Goal: Use online tool/utility: Utilize a website feature to perform a specific function

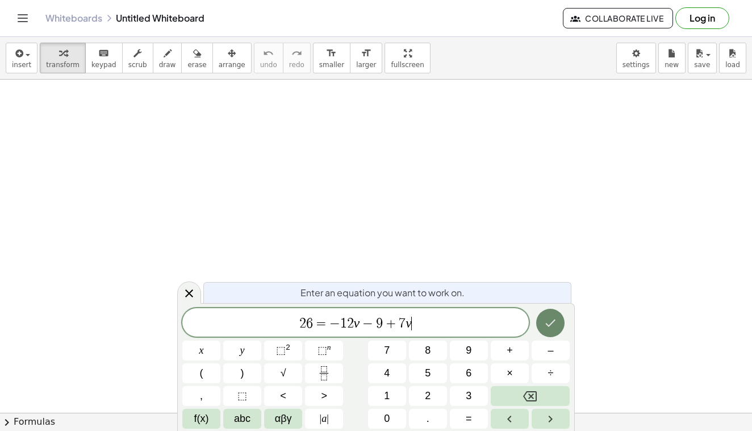
click at [552, 326] on icon "Done" at bounding box center [551, 323] width 14 height 14
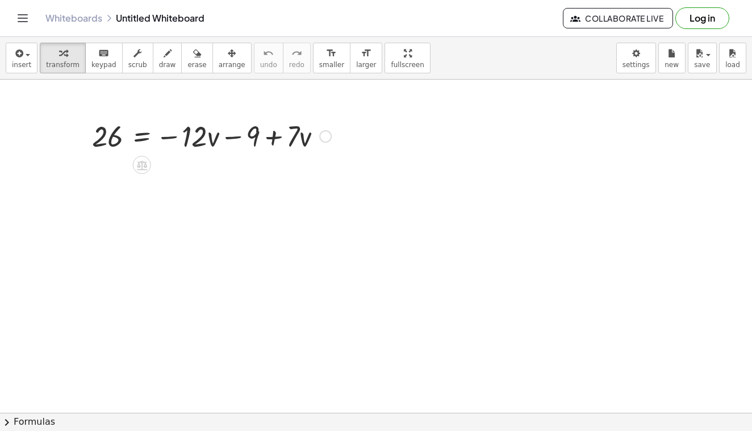
click at [201, 142] on div at bounding box center [211, 135] width 251 height 39
drag, startPoint x: 201, startPoint y: 142, endPoint x: 310, endPoint y: 143, distance: 109.1
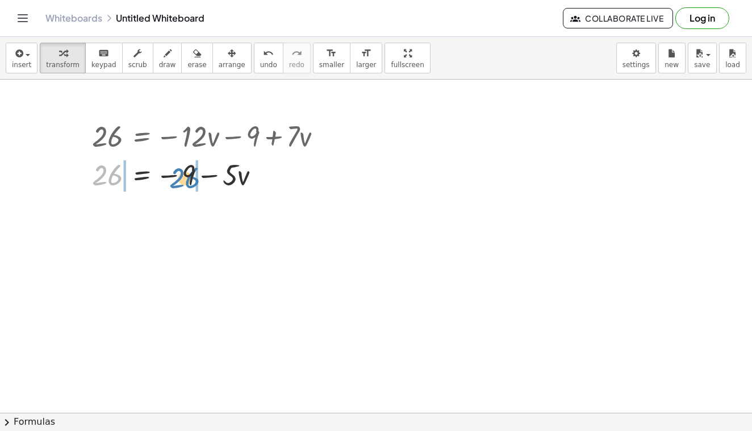
drag, startPoint x: 106, startPoint y: 176, endPoint x: 183, endPoint y: 177, distance: 77.8
click at [183, 177] on div at bounding box center [211, 174] width 251 height 39
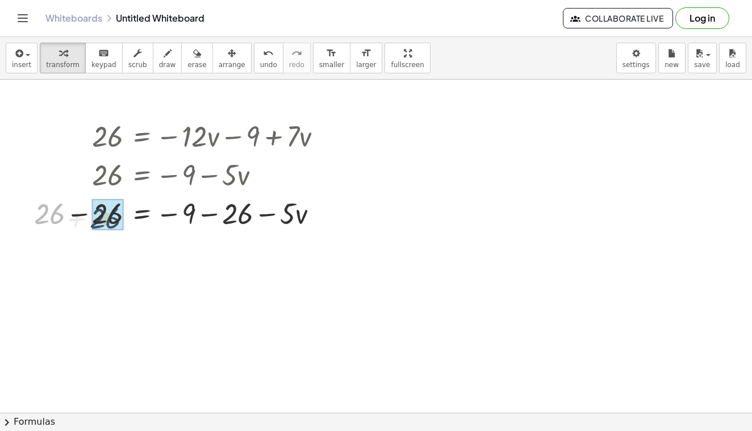
drag, startPoint x: 54, startPoint y: 212, endPoint x: 110, endPoint y: 215, distance: 56.3
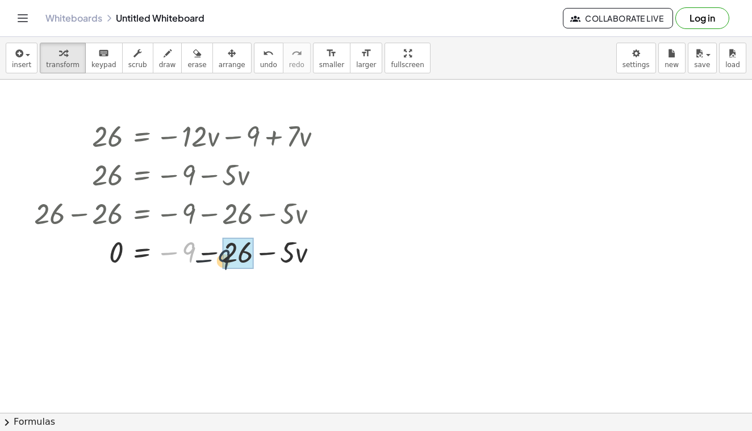
drag, startPoint x: 191, startPoint y: 243, endPoint x: 238, endPoint y: 251, distance: 47.8
click at [264, 61] on span "undo" at bounding box center [268, 65] width 17 height 8
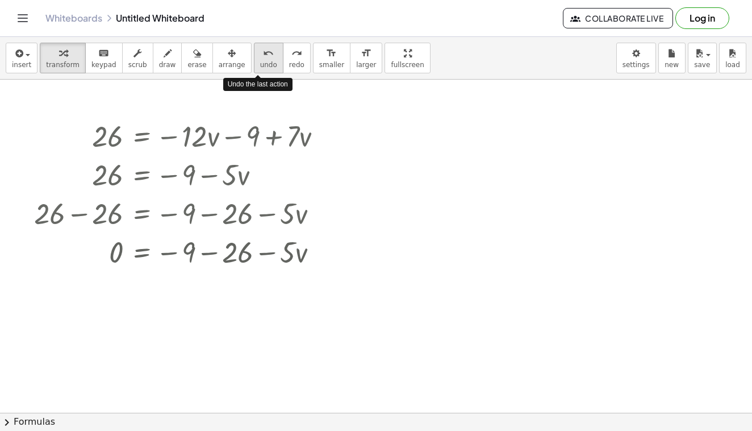
click at [264, 61] on span "undo" at bounding box center [268, 65] width 17 height 8
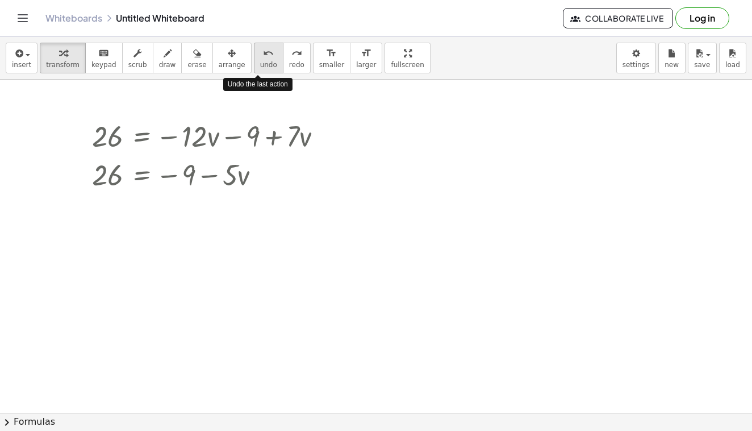
click at [264, 61] on span "undo" at bounding box center [268, 65] width 17 height 8
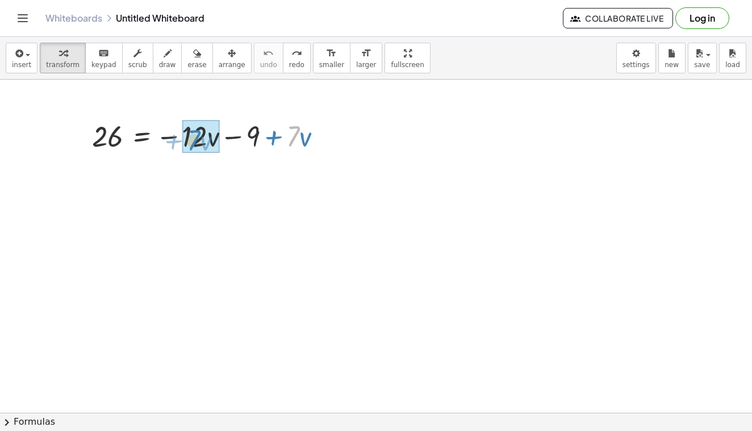
drag, startPoint x: 297, startPoint y: 141, endPoint x: 196, endPoint y: 145, distance: 100.6
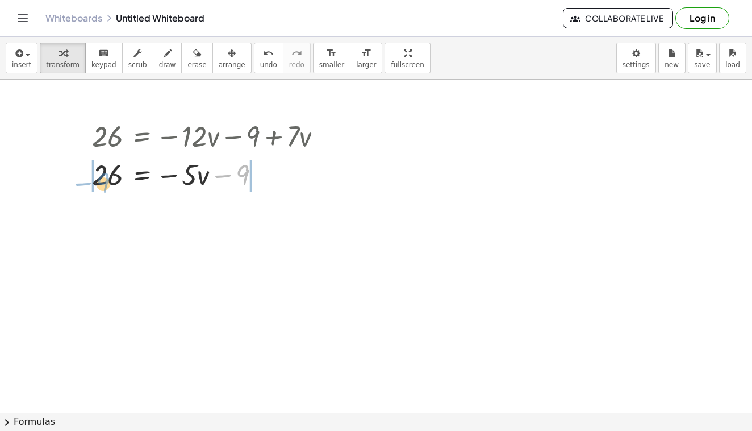
drag, startPoint x: 244, startPoint y: 173, endPoint x: 103, endPoint y: 181, distance: 141.1
click at [103, 181] on div at bounding box center [211, 174] width 251 height 39
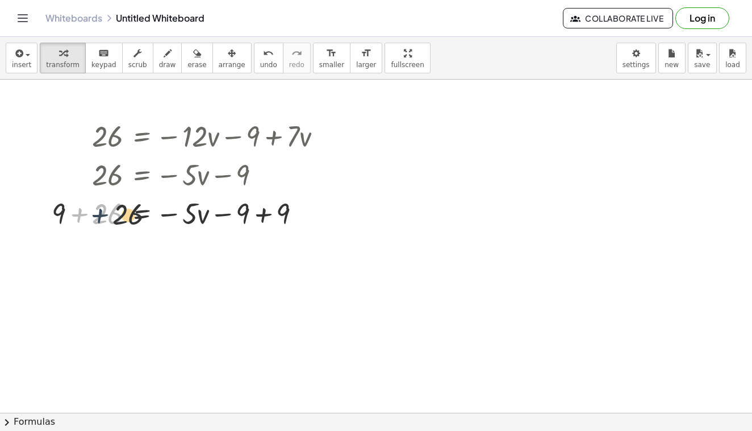
drag, startPoint x: 68, startPoint y: 211, endPoint x: 102, endPoint y: 212, distance: 34.1
click at [102, 213] on div at bounding box center [191, 212] width 291 height 39
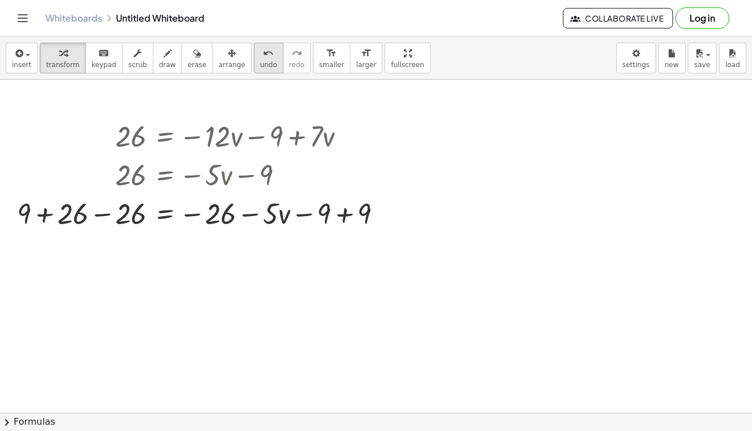
click at [263, 60] on icon "undo" at bounding box center [268, 54] width 11 height 14
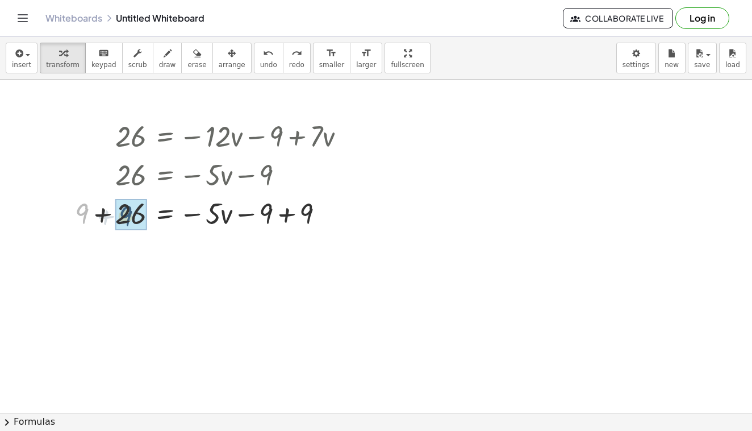
drag, startPoint x: 82, startPoint y: 213, endPoint x: 128, endPoint y: 216, distance: 45.5
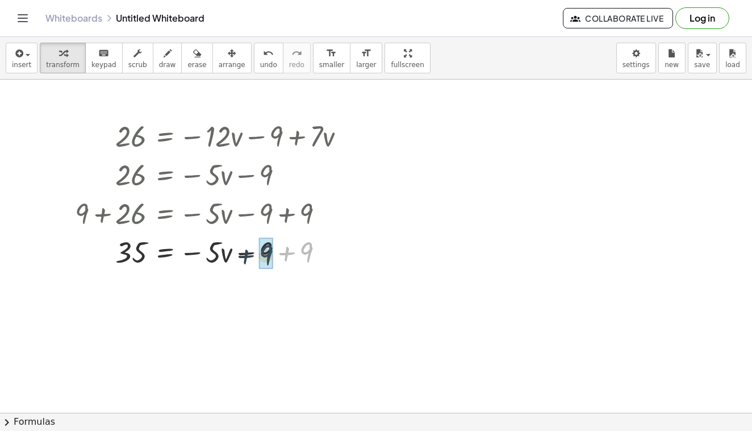
drag, startPoint x: 308, startPoint y: 249, endPoint x: 275, endPoint y: 251, distance: 33.0
drag, startPoint x: 211, startPoint y: 254, endPoint x: 144, endPoint y: 257, distance: 67.7
click at [144, 257] on div at bounding box center [214, 251] width 291 height 39
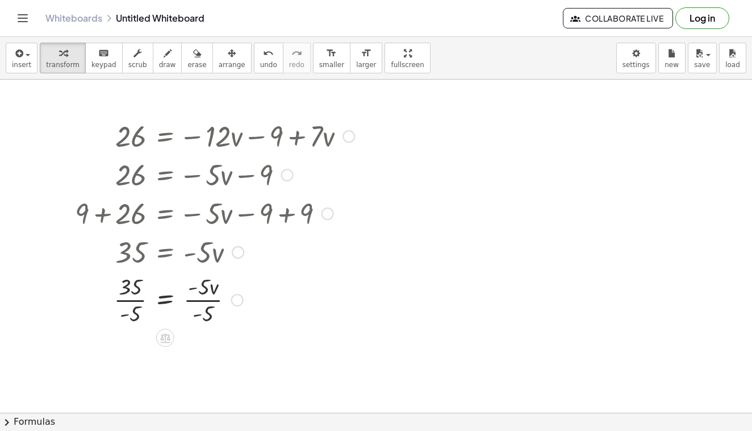
click at [133, 268] on div at bounding box center [215, 251] width 290 height 39
drag, startPoint x: 136, startPoint y: 311, endPoint x: 136, endPoint y: 298, distance: 13.1
click at [165, 136] on div "26 = − · 12 · v − 9 + · 7 · v 26 = − · 5 · v − 9 + 9 + 26 = − · 5 · v − 9 + 9 3…" at bounding box center [165, 136] width 0 height 0
click at [262, 63] on span "undo" at bounding box center [268, 65] width 17 height 8
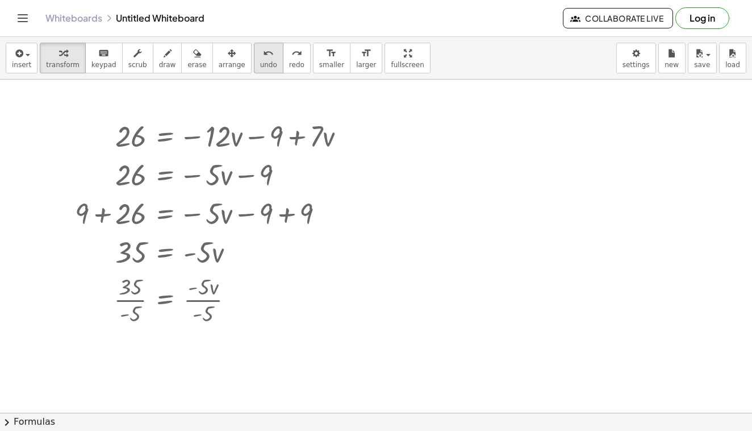
click at [262, 63] on span "undo" at bounding box center [268, 65] width 17 height 8
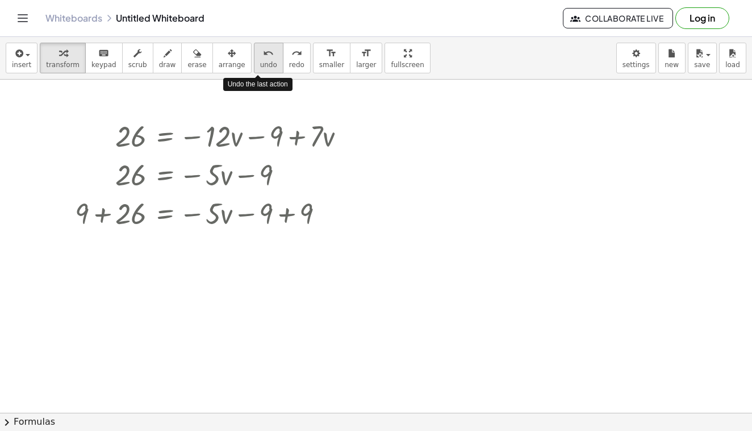
click at [262, 63] on span "undo" at bounding box center [268, 65] width 17 height 8
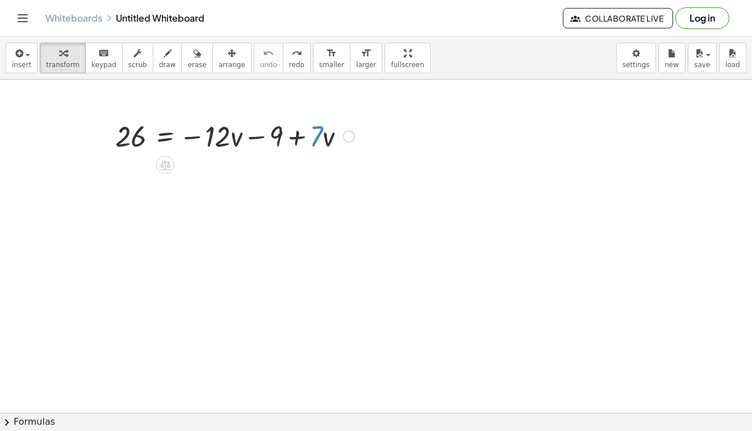
click at [227, 140] on div at bounding box center [235, 135] width 251 height 39
click at [347, 137] on div at bounding box center [349, 136] width 12 height 12
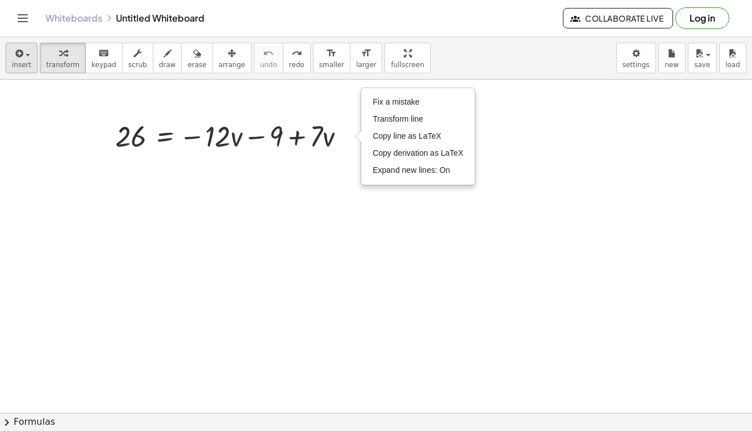
click at [19, 64] on span "insert" at bounding box center [21, 65] width 19 height 8
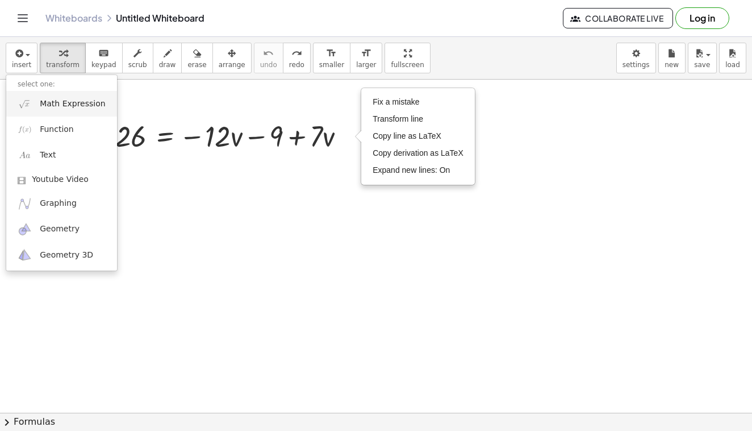
click at [61, 109] on span "Math Expression" at bounding box center [72, 103] width 65 height 11
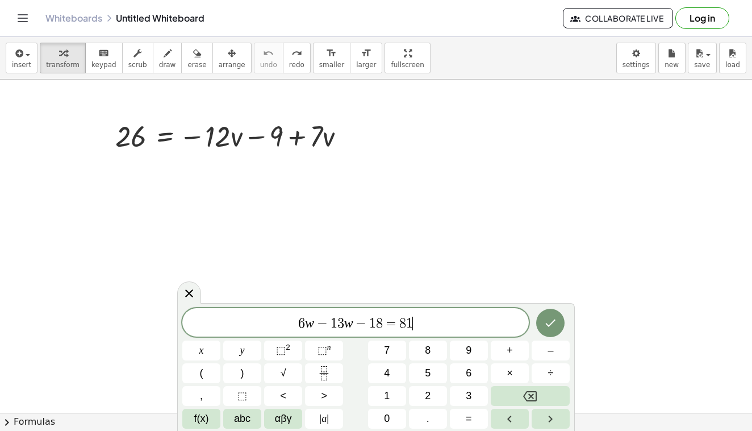
click at [605, 3] on div "Whiteboards Untitled Whiteboard Collaborate Live Log in" at bounding box center [376, 18] width 725 height 36
click at [603, 0] on div "Whiteboards Untitled Whiteboard Collaborate Live Log in" at bounding box center [376, 18] width 725 height 36
click at [398, 323] on span "6 w − 1 3 w − 1 8 = 8 1" at bounding box center [355, 323] width 347 height 16
click at [546, 317] on icon "Done" at bounding box center [551, 323] width 14 height 14
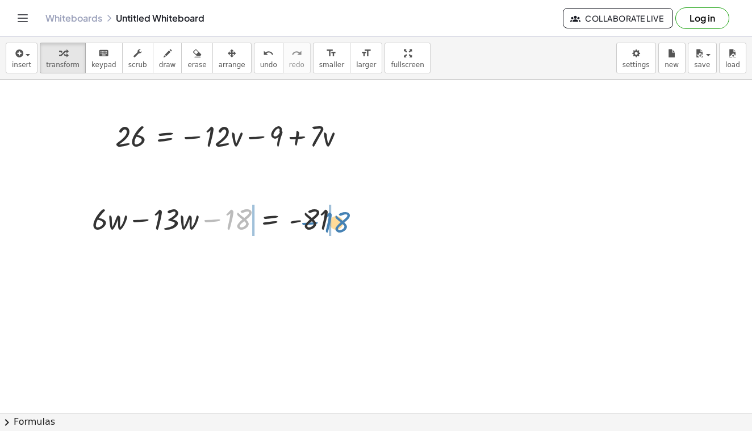
drag, startPoint x: 235, startPoint y: 226, endPoint x: 332, endPoint y: 227, distance: 97.2
click at [332, 227] on div at bounding box center [220, 218] width 268 height 39
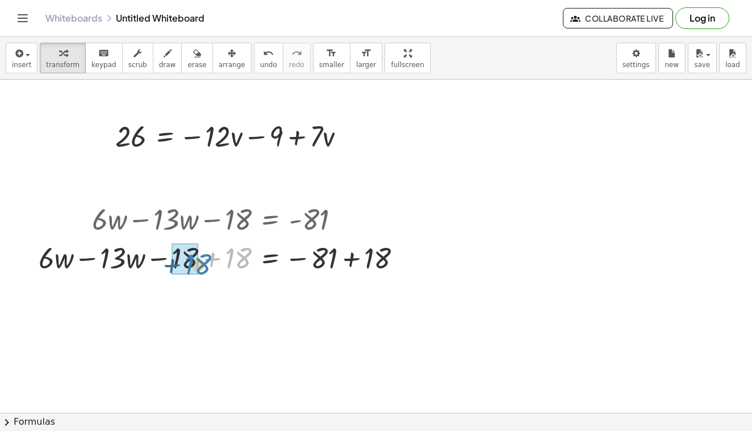
drag, startPoint x: 237, startPoint y: 254, endPoint x: 194, endPoint y: 258, distance: 43.4
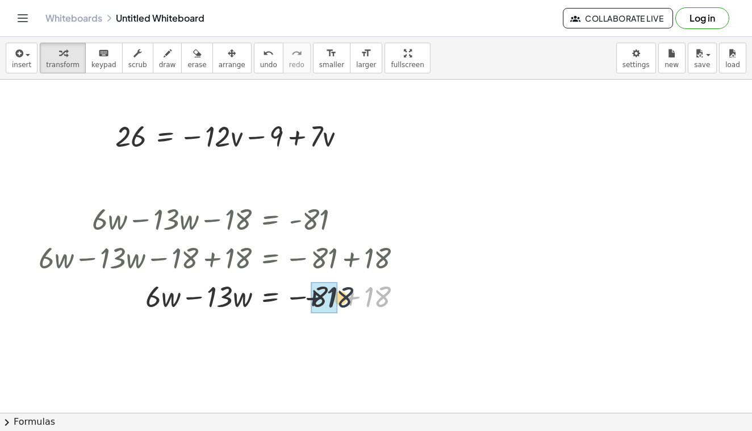
drag, startPoint x: 377, startPoint y: 289, endPoint x: 330, endPoint y: 290, distance: 46.6
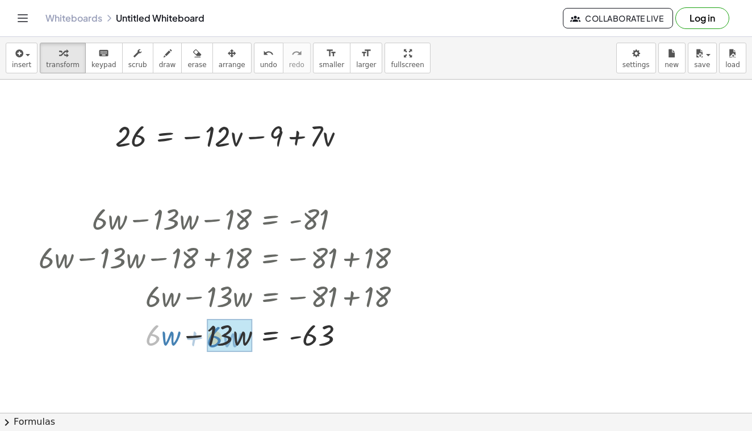
drag, startPoint x: 161, startPoint y: 333, endPoint x: 228, endPoint y: 334, distance: 67.0
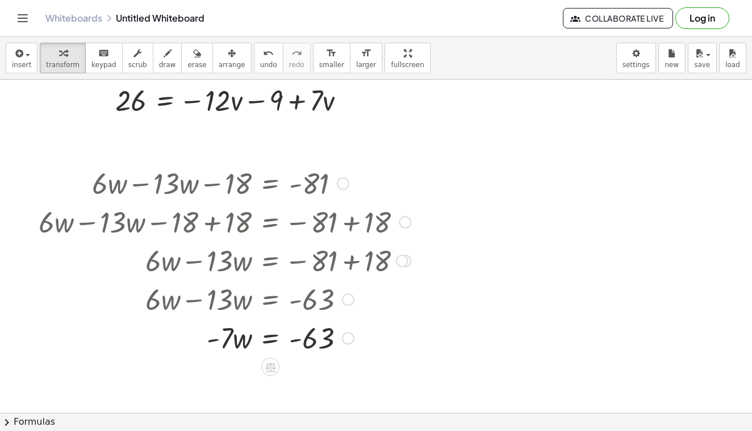
scroll to position [81, 0]
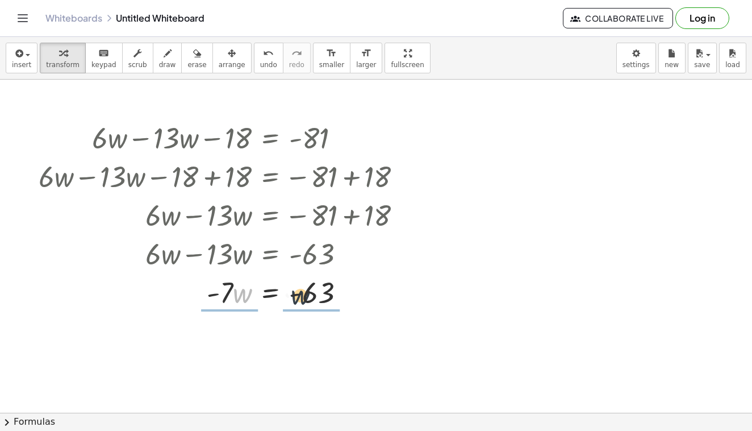
drag, startPoint x: 237, startPoint y: 297, endPoint x: 318, endPoint y: 300, distance: 80.7
click at [318, 300] on div at bounding box center [224, 291] width 383 height 39
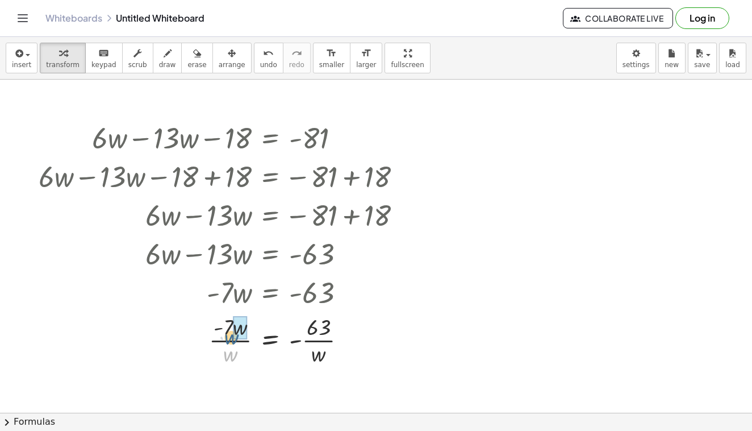
drag, startPoint x: 232, startPoint y: 356, endPoint x: 233, endPoint y: 338, distance: 17.6
drag, startPoint x: 320, startPoint y: 353, endPoint x: 320, endPoint y: 330, distance: 23.3
click at [320, 330] on div at bounding box center [224, 339] width 383 height 57
drag, startPoint x: 320, startPoint y: 330, endPoint x: 321, endPoint y: 352, distance: 22.2
click at [322, 354] on div at bounding box center [224, 339] width 383 height 57
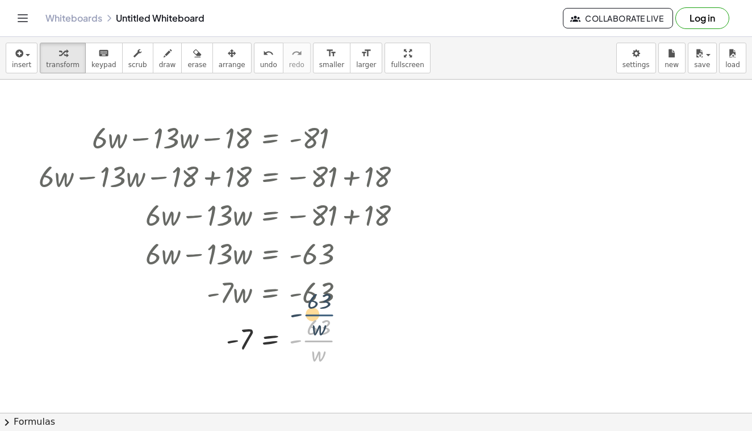
drag, startPoint x: 316, startPoint y: 347, endPoint x: 316, endPoint y: 321, distance: 26.1
click at [316, 321] on div at bounding box center [224, 339] width 383 height 57
drag, startPoint x: 316, startPoint y: 324, endPoint x: 316, endPoint y: 355, distance: 31.2
click at [316, 355] on div at bounding box center [224, 339] width 383 height 57
click at [256, 74] on div "insert select one: Math Expression Function Text Youtube Video Graphing Geometr…" at bounding box center [376, 58] width 752 height 43
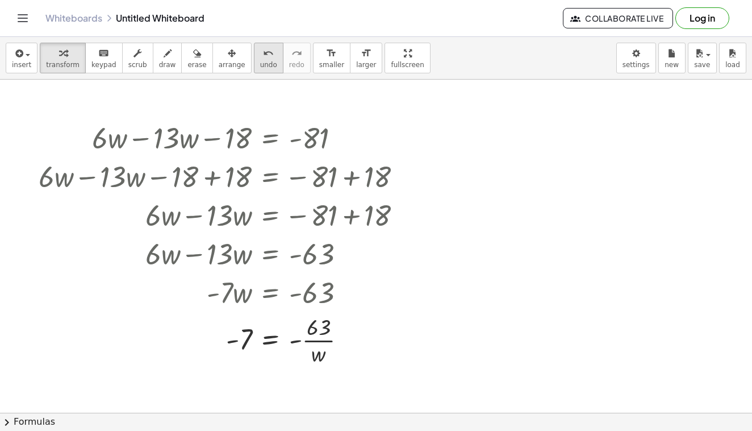
click at [263, 47] on icon "undo" at bounding box center [268, 54] width 11 height 14
click at [263, 49] on icon "undo" at bounding box center [268, 54] width 11 height 14
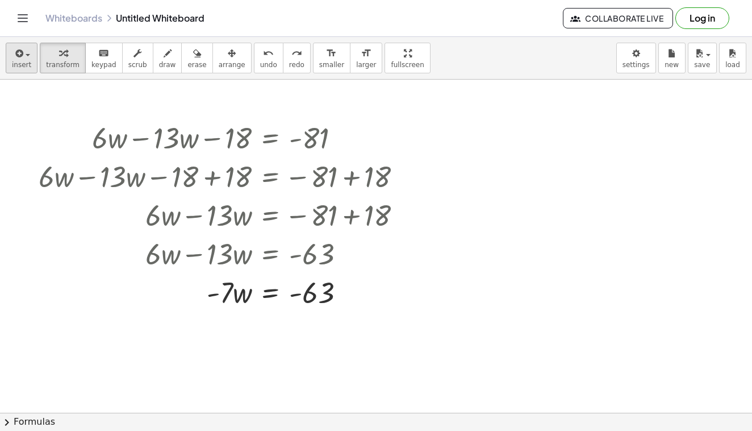
click at [22, 62] on span "insert" at bounding box center [21, 65] width 19 height 8
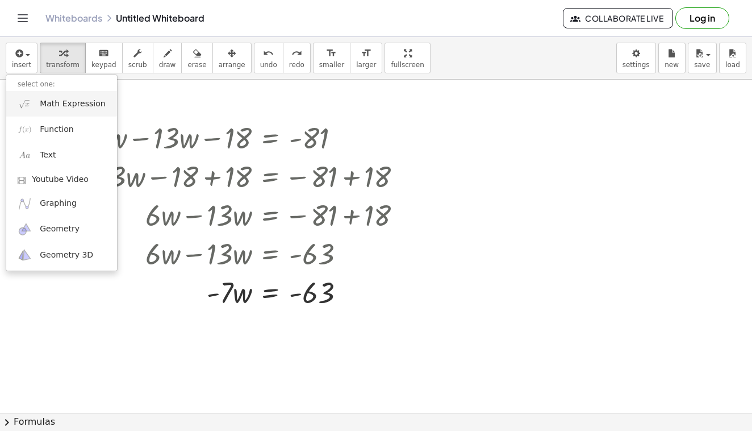
click at [74, 103] on span "Math Expression" at bounding box center [72, 103] width 65 height 11
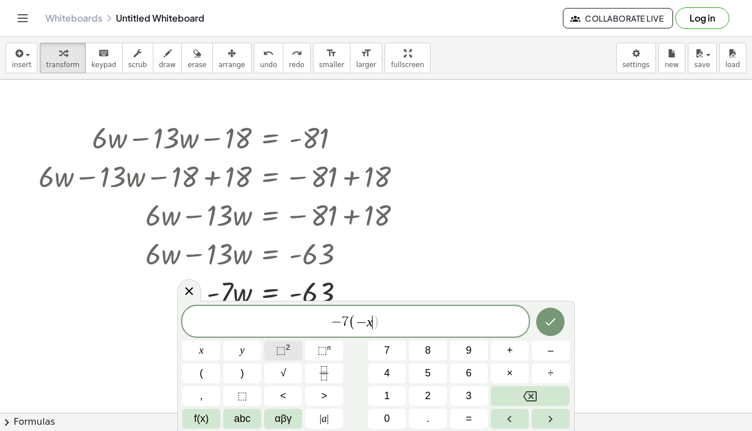
click at [280, 351] on span "⬚" at bounding box center [281, 349] width 10 height 11
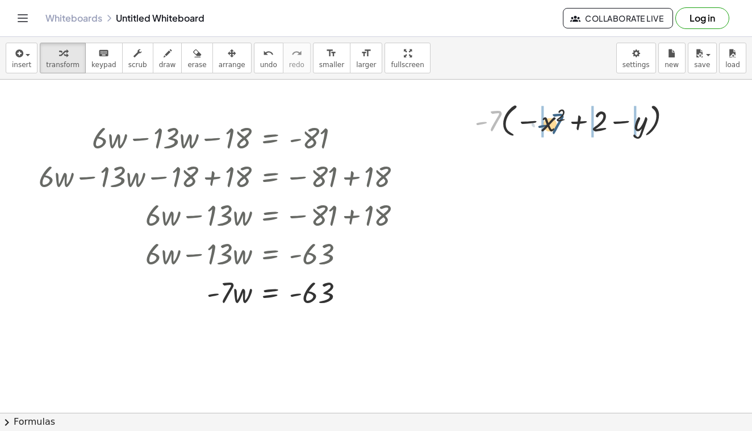
drag, startPoint x: 491, startPoint y: 125, endPoint x: 554, endPoint y: 129, distance: 63.8
click at [554, 129] on div at bounding box center [578, 119] width 218 height 41
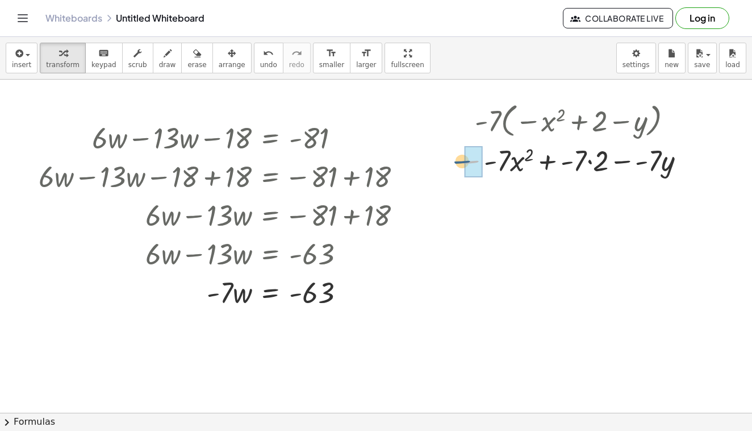
drag, startPoint x: 472, startPoint y: 162, endPoint x: 459, endPoint y: 163, distance: 13.1
click at [459, 163] on div at bounding box center [574, 159] width 244 height 39
click at [254, 70] on button "undo undo" at bounding box center [269, 58] width 30 height 31
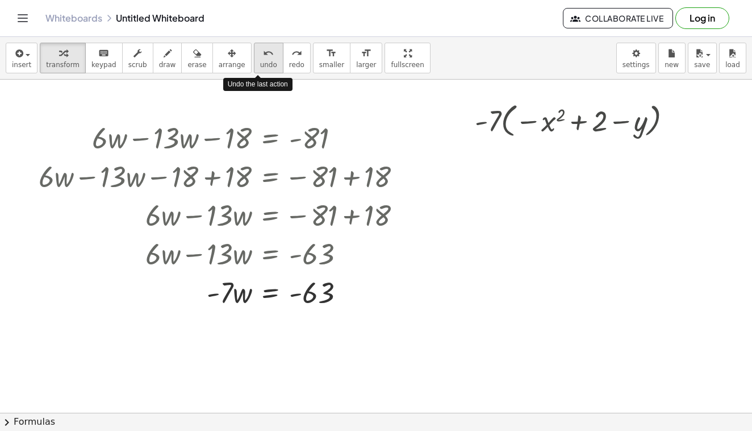
click at [254, 70] on button "undo undo" at bounding box center [269, 58] width 30 height 31
